Goal: Information Seeking & Learning: Learn about a topic

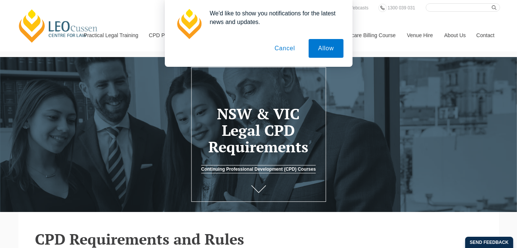
click at [290, 50] on button "Cancel" at bounding box center [284, 48] width 39 height 19
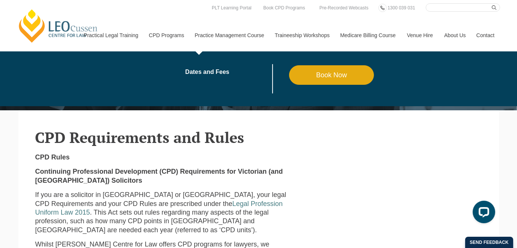
scroll to position [38, 0]
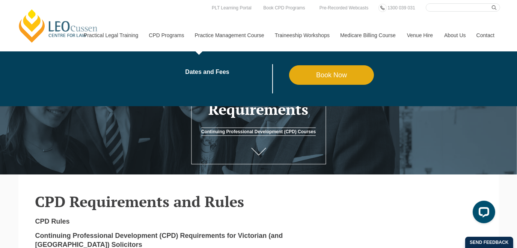
click at [242, 34] on link "Practice Management Course" at bounding box center [229, 35] width 80 height 32
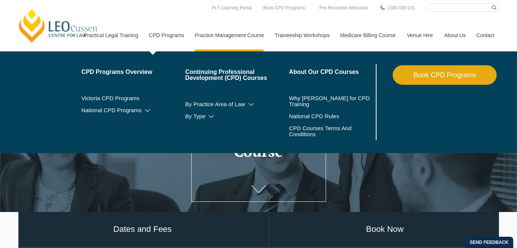
click at [156, 32] on link "CPD Programs" at bounding box center [166, 35] width 46 height 32
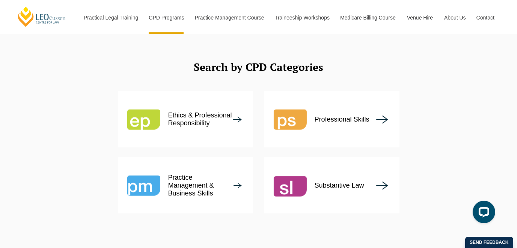
scroll to position [902, 0]
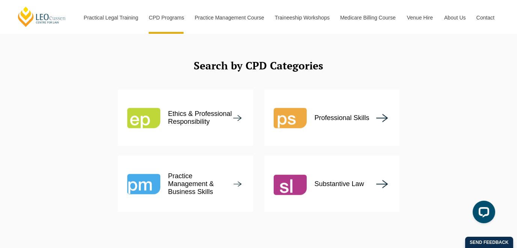
click at [294, 168] on img at bounding box center [290, 184] width 33 height 33
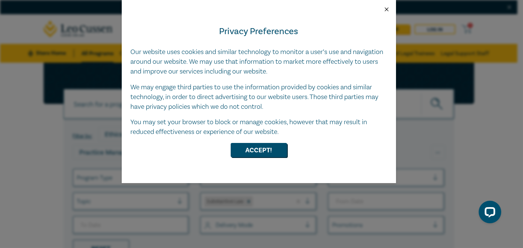
click at [386, 10] on button "Close" at bounding box center [386, 9] width 7 height 7
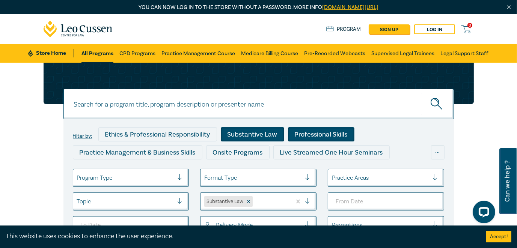
scroll to position [75, 0]
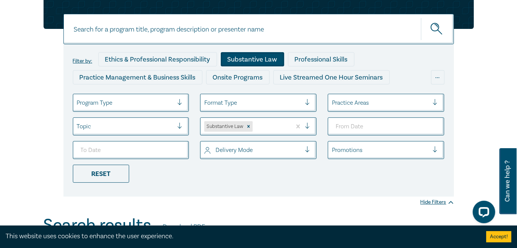
click at [385, 102] on div at bounding box center [380, 103] width 97 height 10
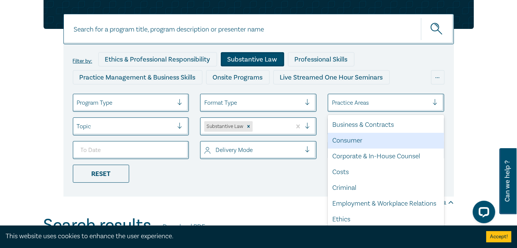
scroll to position [0, 0]
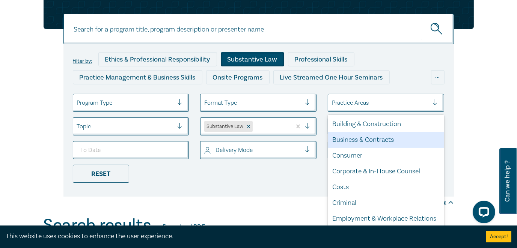
click at [374, 144] on div "Business & Contracts" at bounding box center [386, 140] width 116 height 16
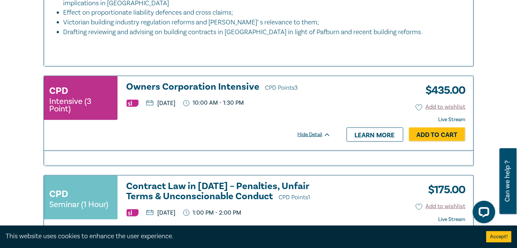
scroll to position [1240, 0]
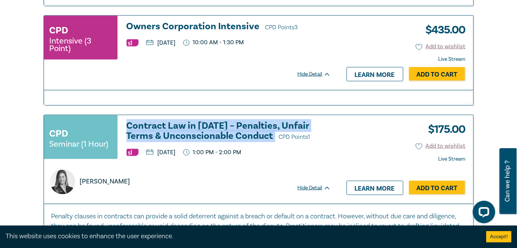
drag, startPoint x: 125, startPoint y: 120, endPoint x: 244, endPoint y: 132, distance: 119.3
click at [244, 132] on div "CPD Seminar (1 Hour) Contract Law in 2025 – Penalties, Unfair Terms & Unconscio…" at bounding box center [187, 140] width 287 height 39
copy h3 "Contract Law in 2025 – Penalties, Unfair Terms & Unconscionable Conduct"
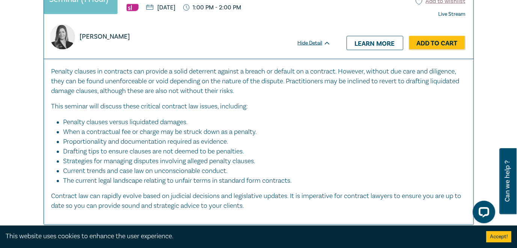
scroll to position [1390, 0]
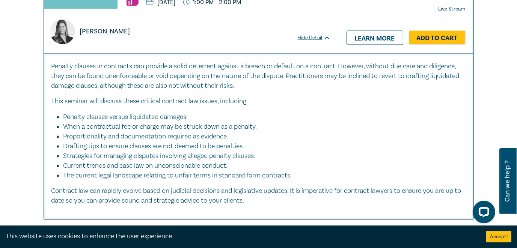
drag, startPoint x: 53, startPoint y: 62, endPoint x: 209, endPoint y: 134, distance: 172.5
click at [262, 196] on div "Penalty clauses in contracts can provide a solid deterrent against a breach or …" at bounding box center [258, 134] width 415 height 145
copy div "Penalty clauses in contracts can provide a solid deterrent against a breach or …"
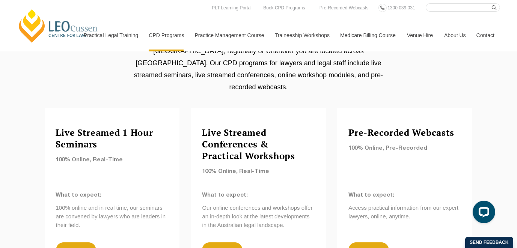
scroll to position [564, 0]
